Goal: Information Seeking & Learning: Check status

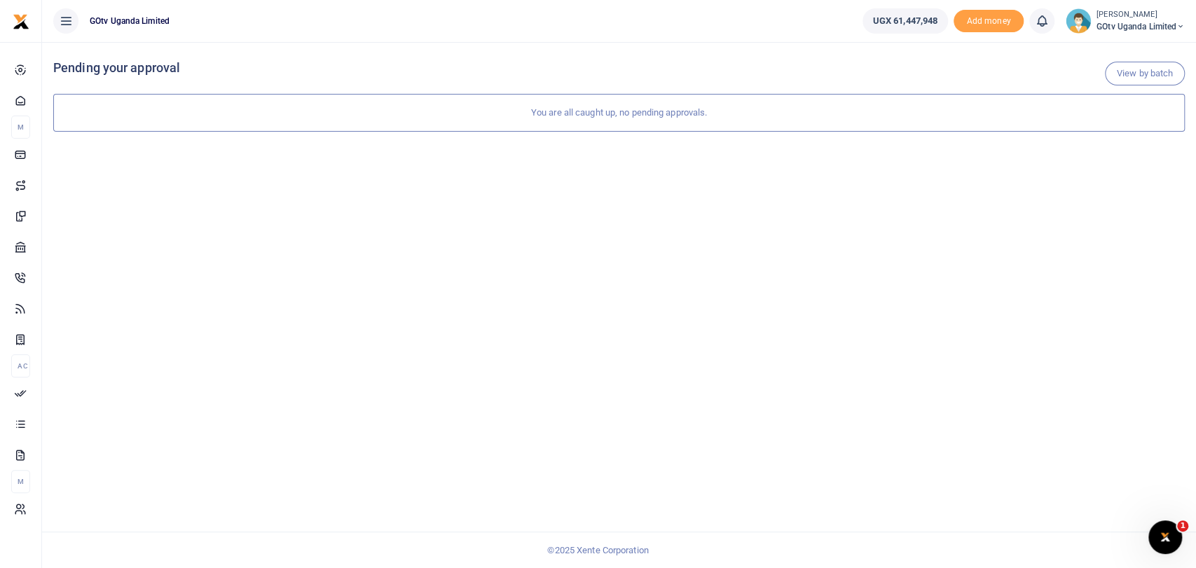
click at [1111, 20] on span "GOtv Uganda Limited" at bounding box center [1140, 26] width 88 height 13
click at [1117, 48] on link "Switch accounts" at bounding box center [1121, 51] width 123 height 20
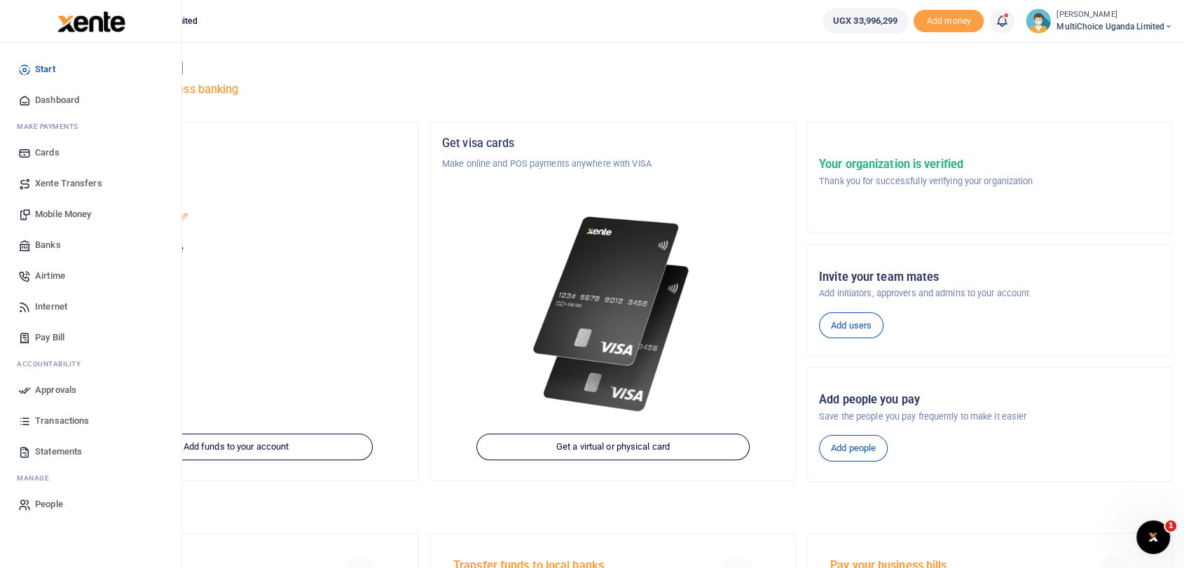
click at [74, 422] on span "Transactions" at bounding box center [62, 421] width 54 height 14
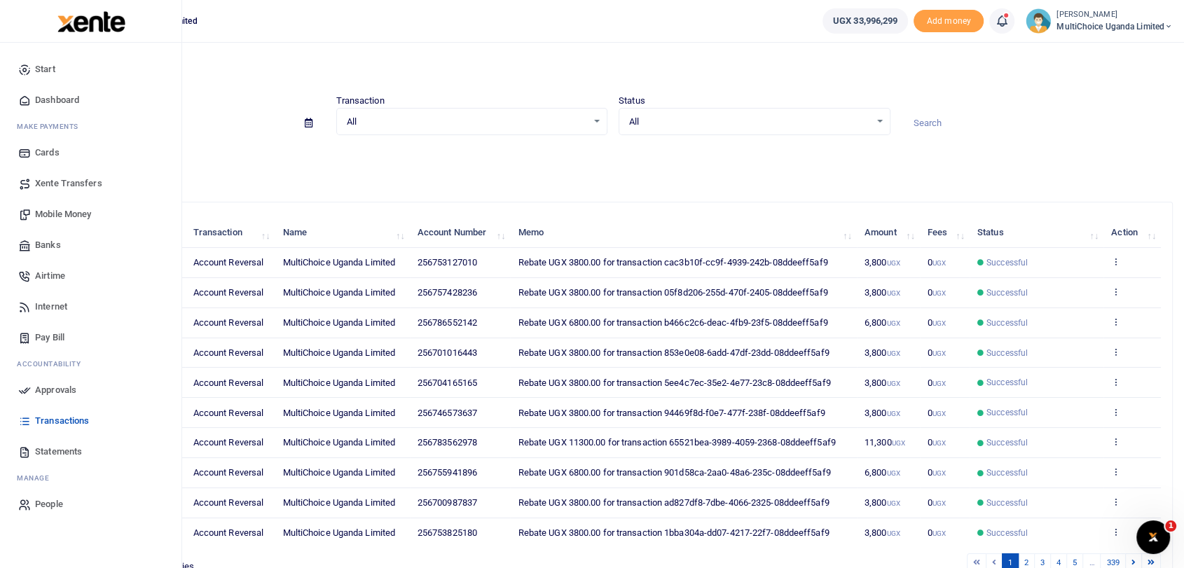
click at [70, 453] on span "Statements" at bounding box center [58, 452] width 47 height 14
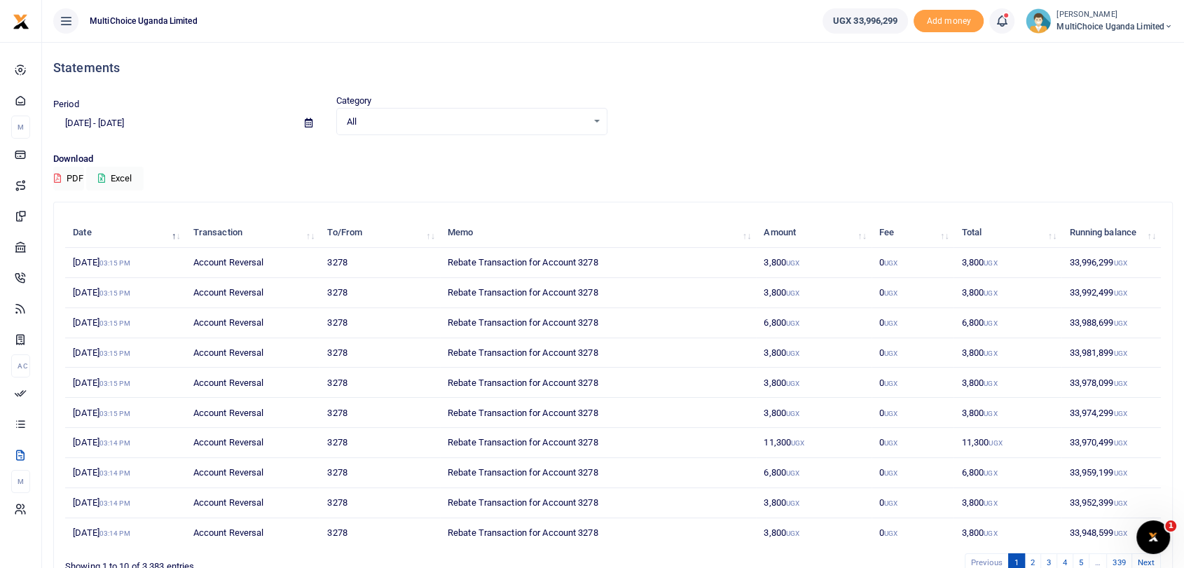
click at [553, 123] on span "All" at bounding box center [467, 122] width 241 height 14
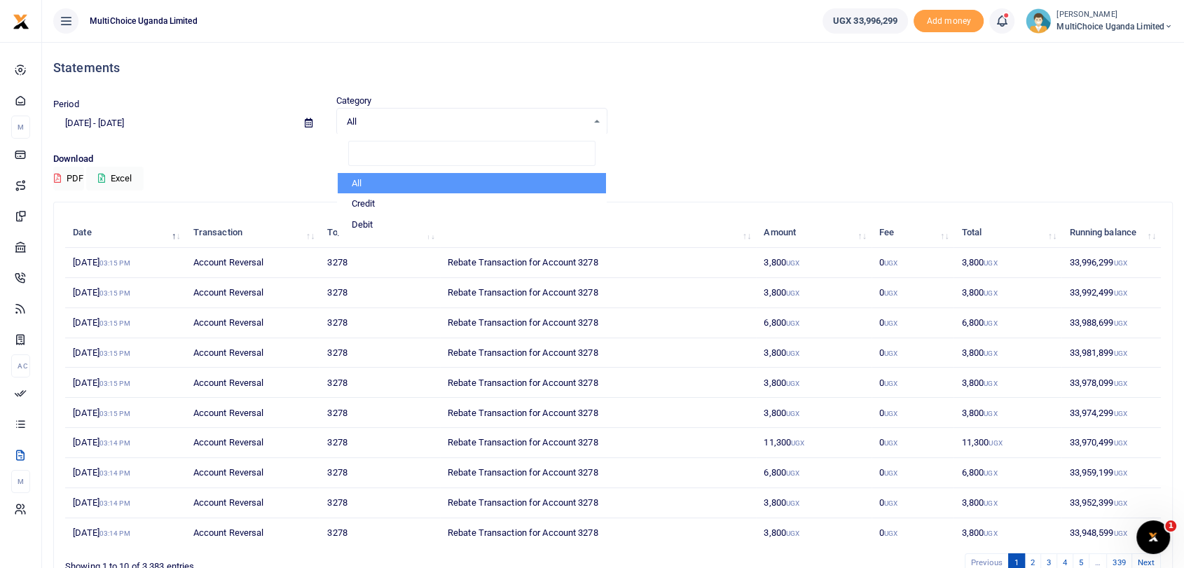
click at [854, 124] on div "Period 08/17/2025 - 09/15/2025 Category All Select an option... All Credit Debi…" at bounding box center [613, 114] width 1131 height 41
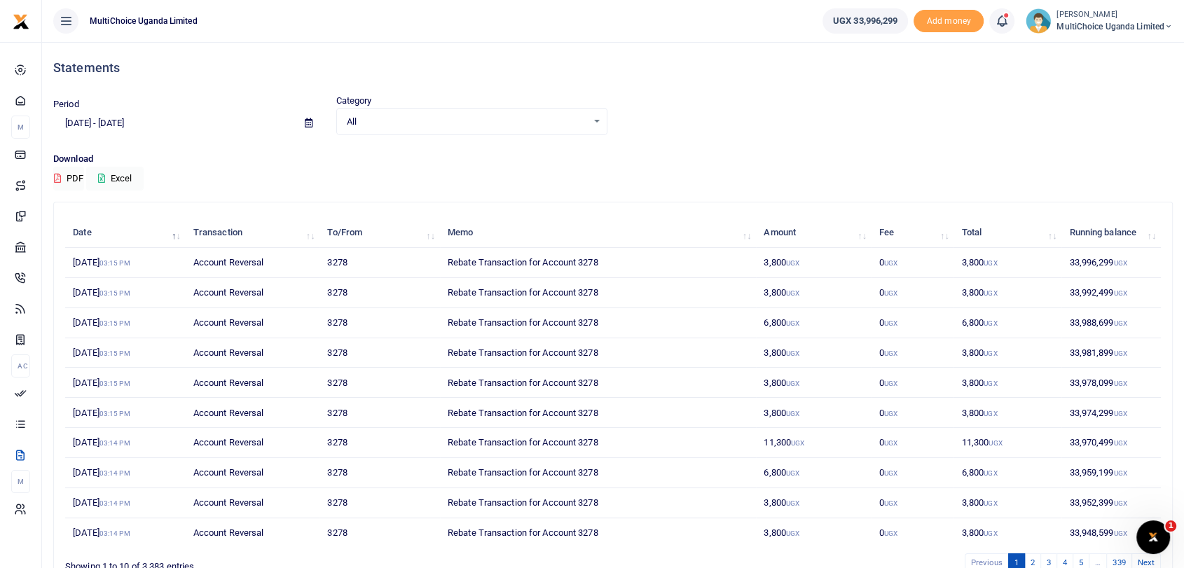
click at [483, 128] on div "All Select an option..." at bounding box center [472, 121] width 270 height 15
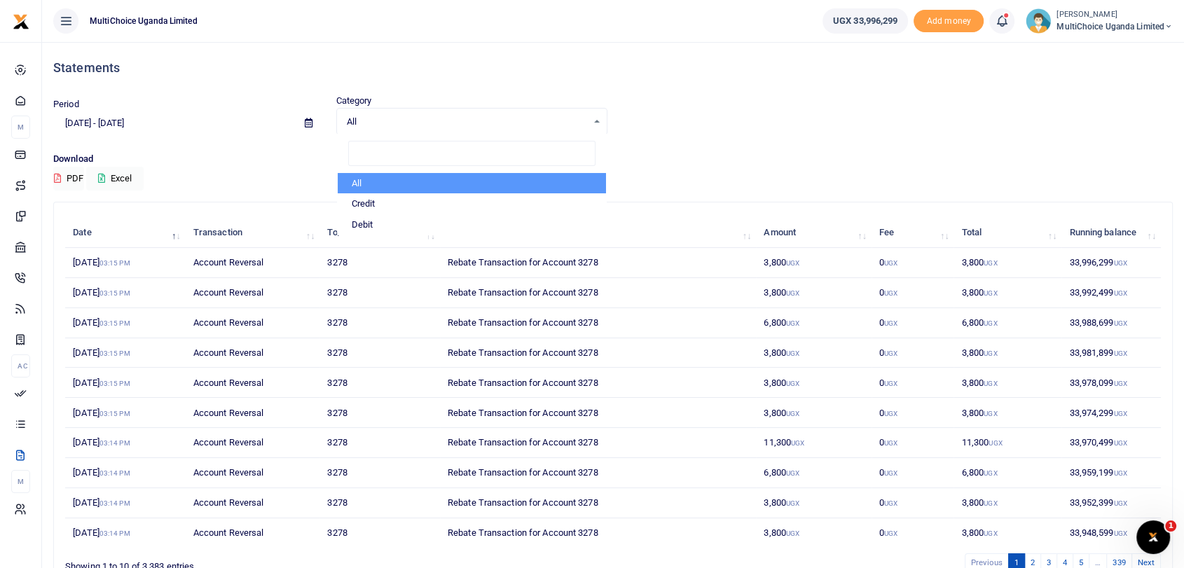
drag, startPoint x: 685, startPoint y: 120, endPoint x: 54, endPoint y: 249, distance: 643.6
click at [671, 126] on div "Period 08/17/2025 - 09/15/2025 Category All Select an option... All Credit Debi…" at bounding box center [613, 114] width 1131 height 41
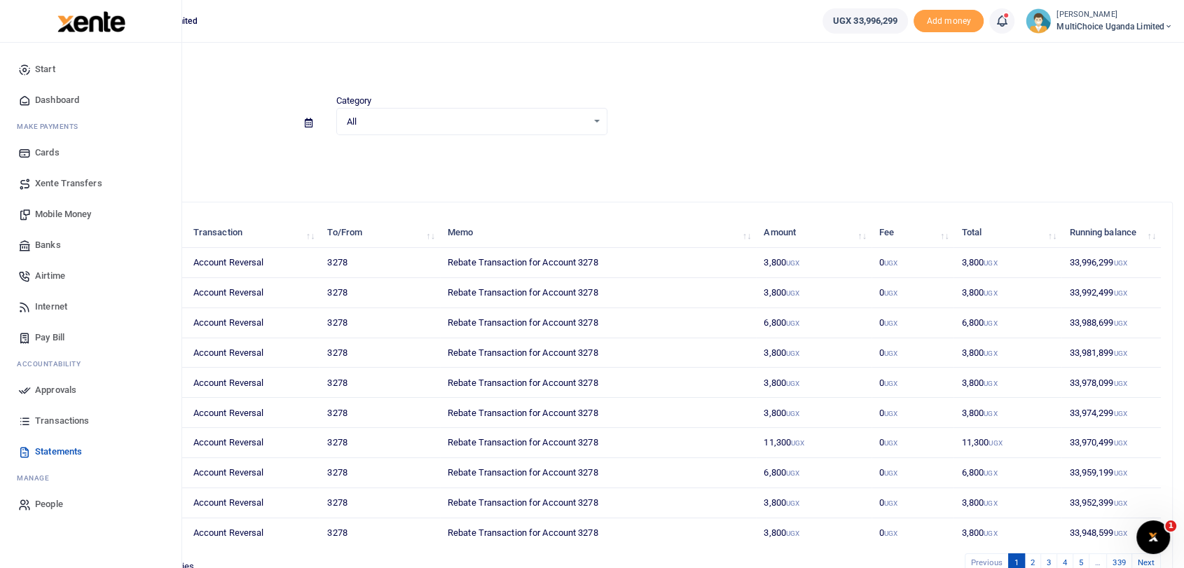
click at [64, 422] on span "Transactions" at bounding box center [62, 421] width 54 height 14
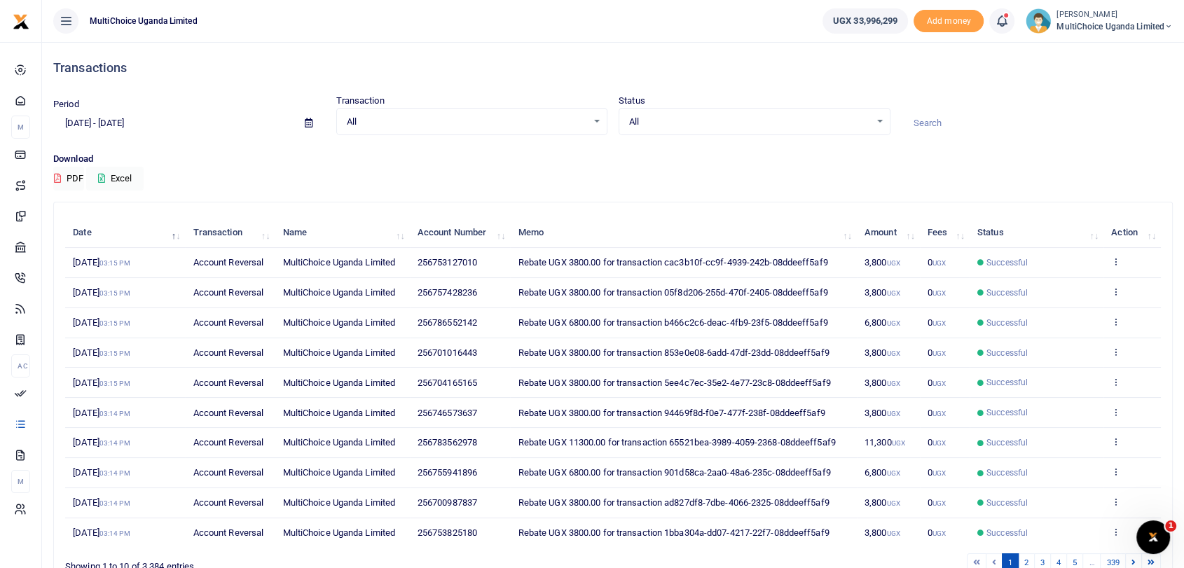
click at [958, 123] on input at bounding box center [1038, 123] width 272 height 24
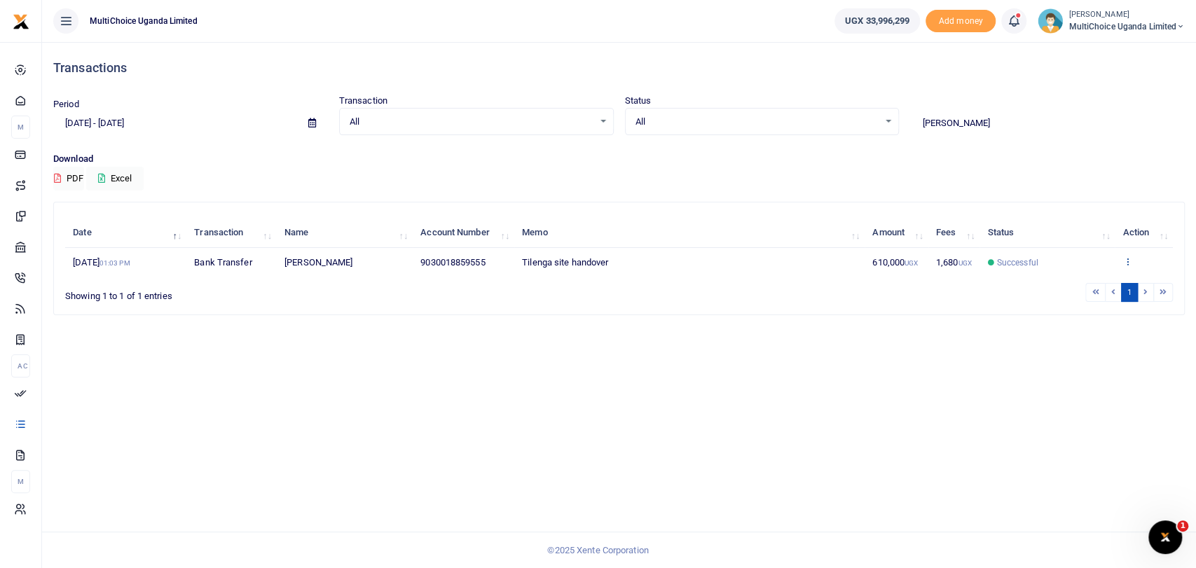
type input "diana"
click at [1127, 259] on div "Date Transaction Name Account Number Memo Amount Fees Status Action 9th Sep 202…" at bounding box center [619, 248] width 1108 height 68
click at [1129, 258] on icon at bounding box center [1127, 261] width 9 height 10
click at [1108, 289] on link "View details" at bounding box center [1116, 285] width 111 height 20
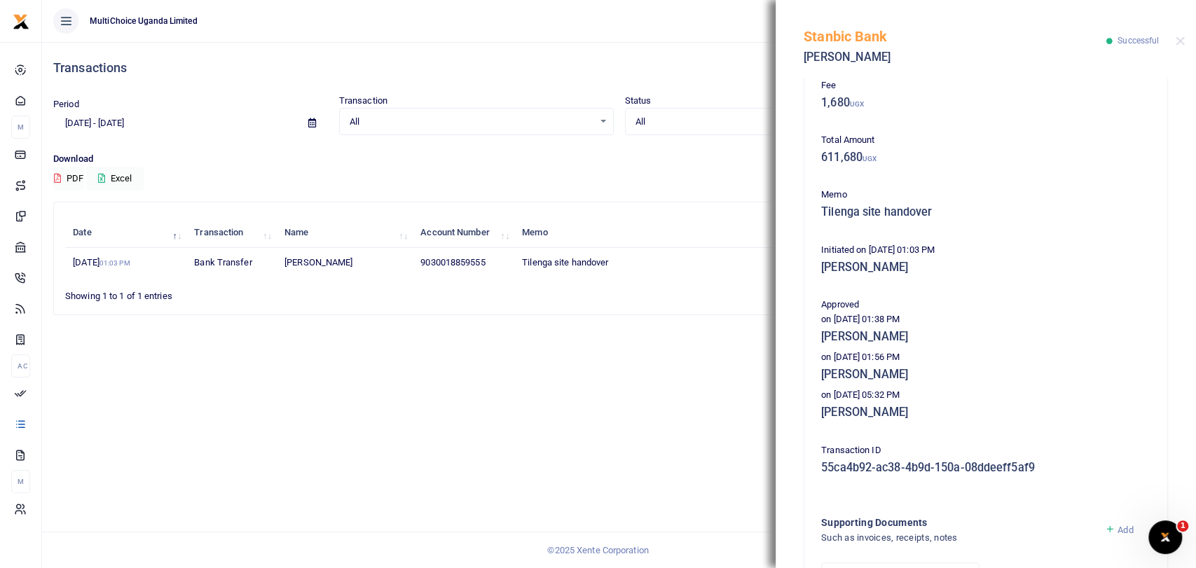
scroll to position [313, 0]
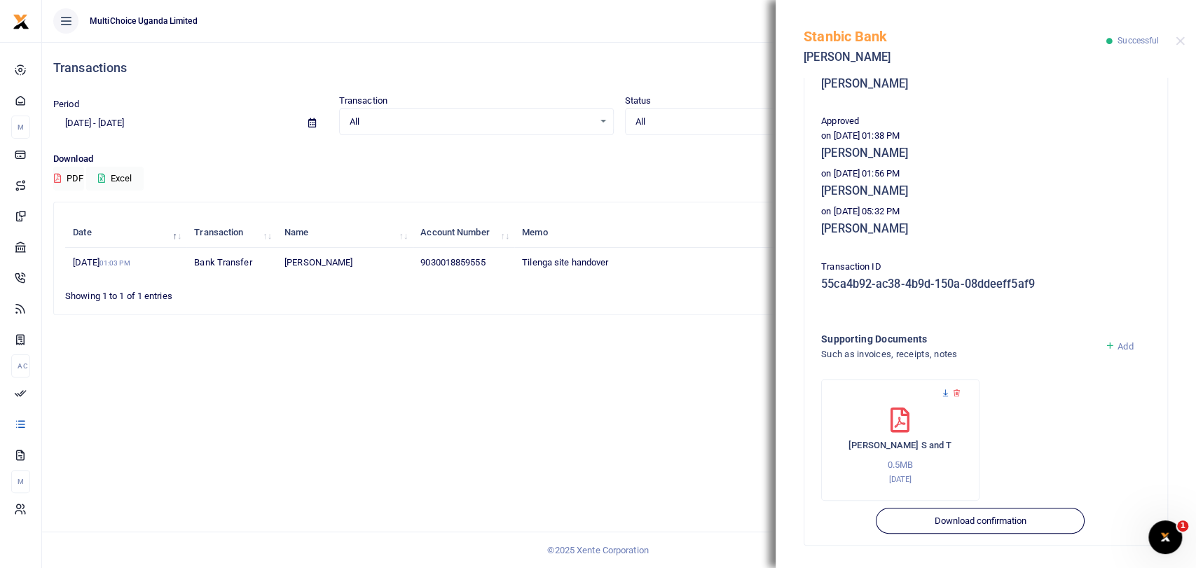
click at [944, 390] on icon at bounding box center [945, 393] width 9 height 9
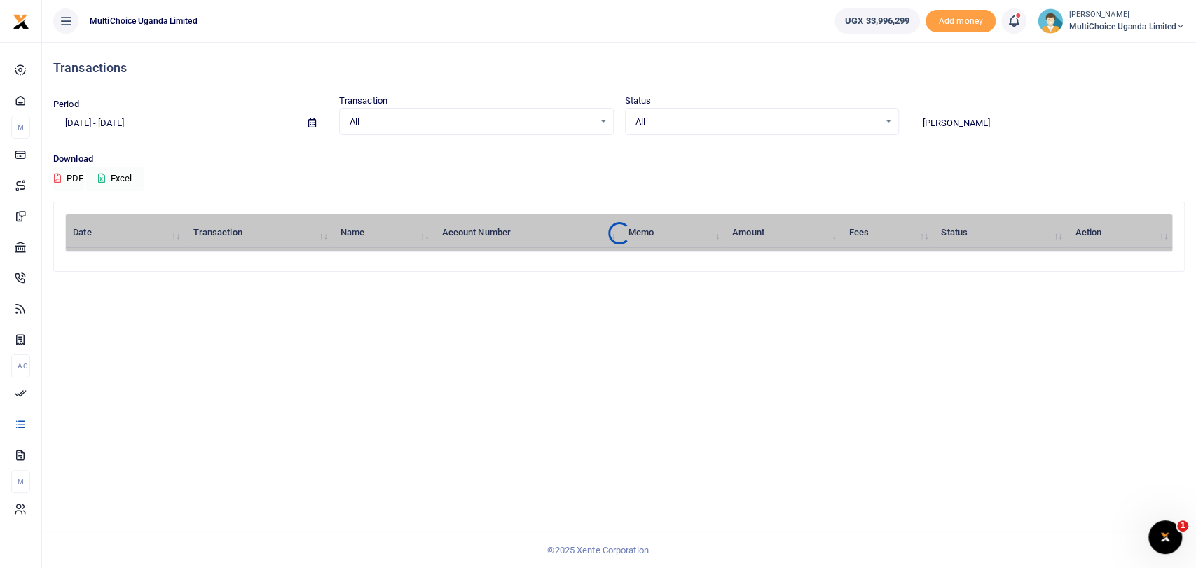
click at [1093, 22] on span "MultiChoice Uganda Limited" at bounding box center [1126, 26] width 116 height 13
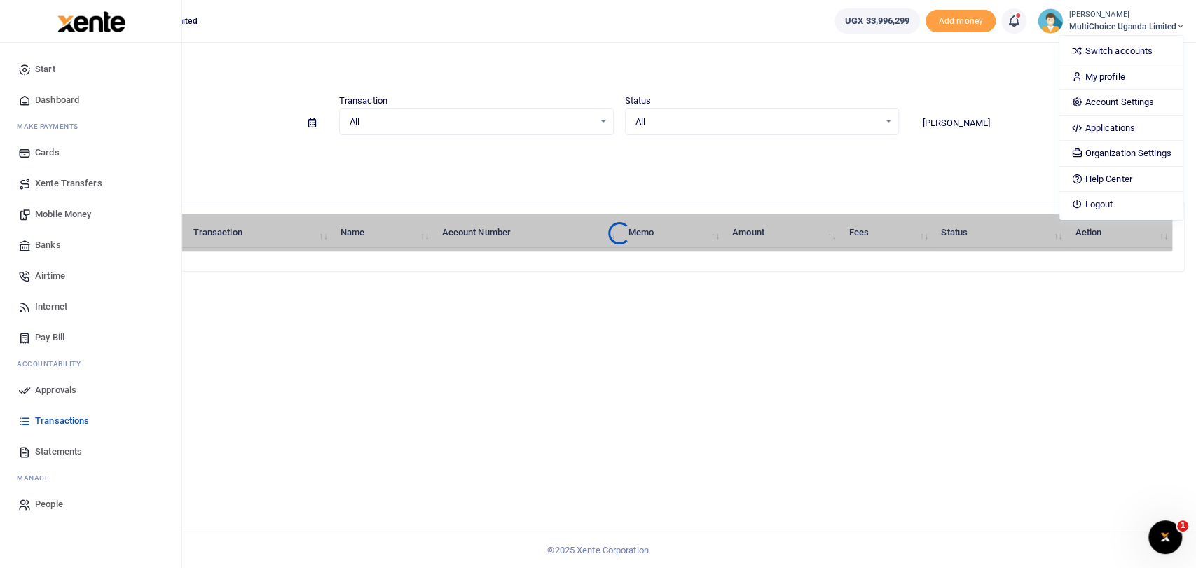
click at [47, 63] on span "Start" at bounding box center [45, 69] width 20 height 14
